Goal: Transaction & Acquisition: Download file/media

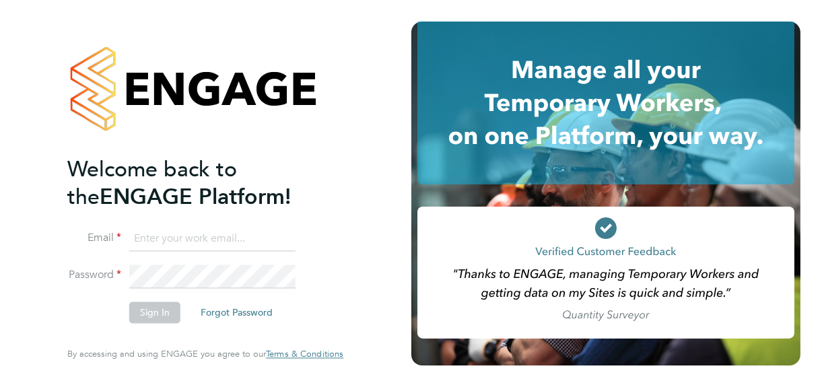
type input "[PERSON_NAME][EMAIL_ADDRESS][DOMAIN_NAME]"
click at [155, 314] on button "Sign In" at bounding box center [154, 313] width 51 height 22
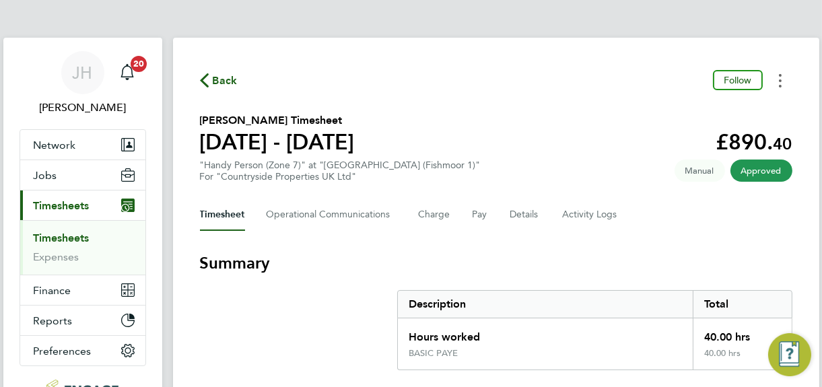
click at [779, 79] on icon "Timesheets Menu" at bounding box center [780, 80] width 3 height 13
click at [719, 111] on link "Download timesheet" at bounding box center [711, 110] width 161 height 27
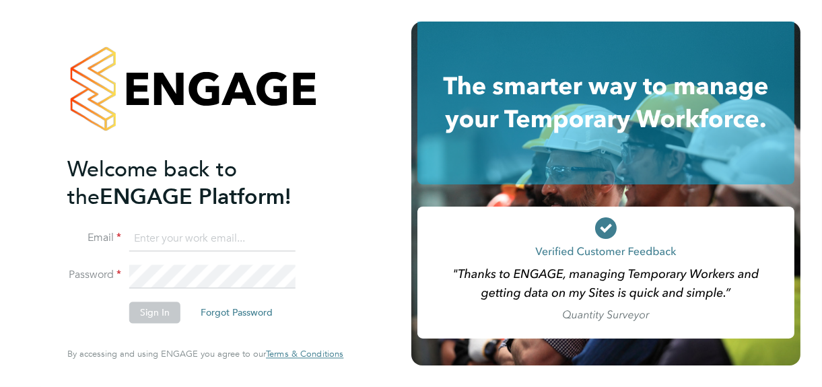
type input "[PERSON_NAME][EMAIL_ADDRESS][DOMAIN_NAME]"
click at [157, 314] on button "Sign In" at bounding box center [154, 313] width 51 height 22
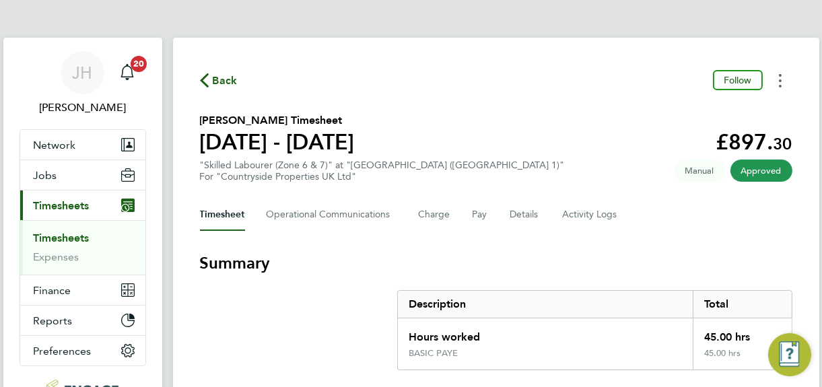
click at [781, 81] on circle "Timesheets Menu" at bounding box center [780, 80] width 3 height 3
click at [663, 112] on link "Download timesheet" at bounding box center [711, 110] width 161 height 27
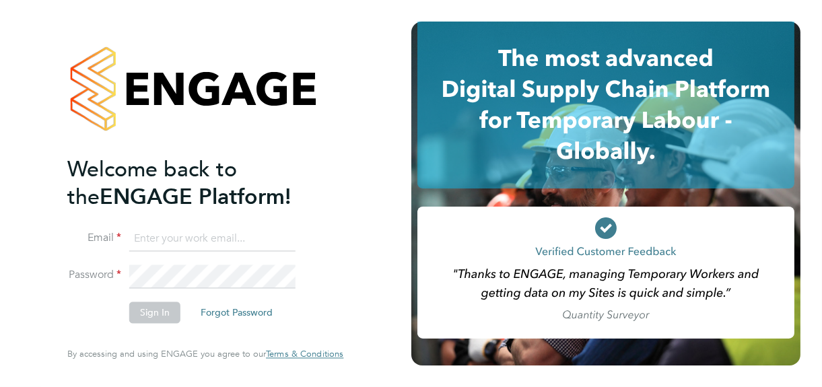
type input "jane@northbuildrecruit.com"
click at [152, 314] on button "Sign In" at bounding box center [154, 313] width 51 height 22
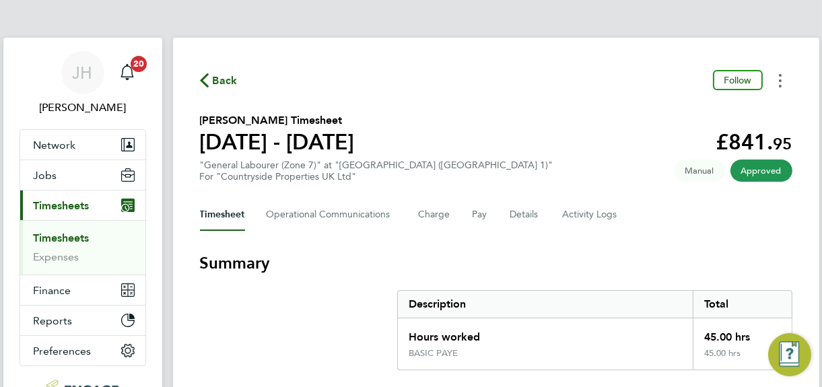
click at [773, 77] on button "Timesheets Menu" at bounding box center [780, 80] width 24 height 21
click at [699, 112] on link "Download timesheet" at bounding box center [711, 110] width 161 height 27
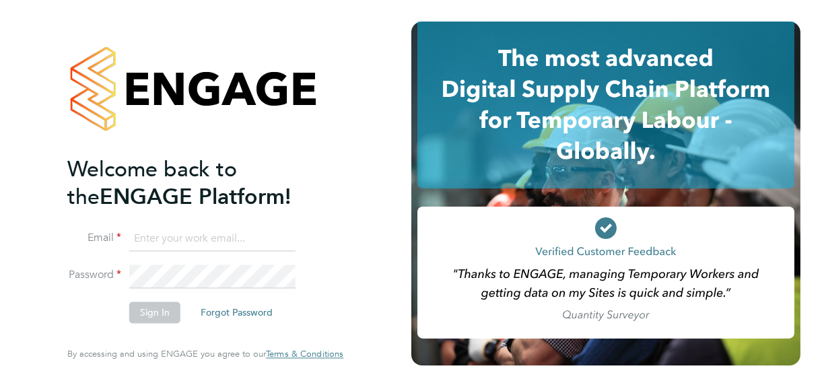
type input "[PERSON_NAME][EMAIL_ADDRESS][DOMAIN_NAME]"
click at [154, 308] on button "Sign In" at bounding box center [154, 313] width 51 height 22
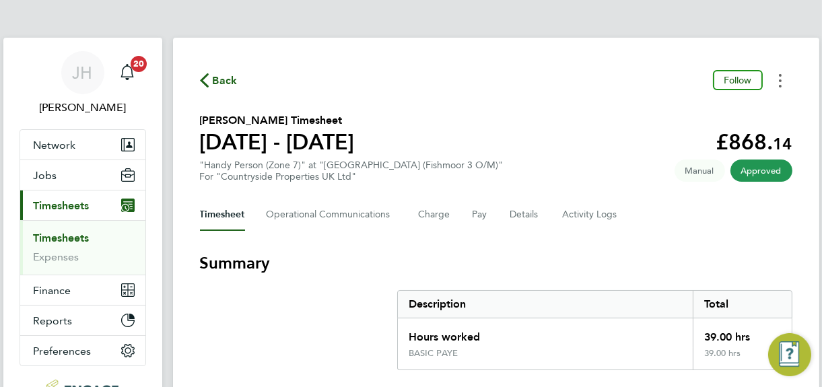
click at [777, 83] on button "Timesheets Menu" at bounding box center [780, 80] width 24 height 21
click at [678, 110] on link "Download timesheet" at bounding box center [711, 110] width 161 height 27
